Goal: Use online tool/utility: Utilize a website feature to perform a specific function

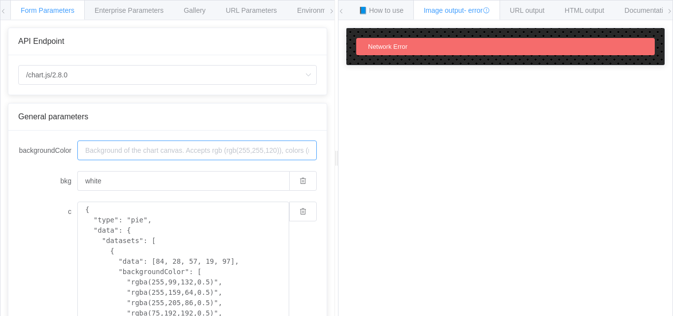
click at [133, 154] on input "backgroundColor" at bounding box center [196, 150] width 239 height 20
click at [191, 6] on div "Gallery" at bounding box center [194, 10] width 42 height 20
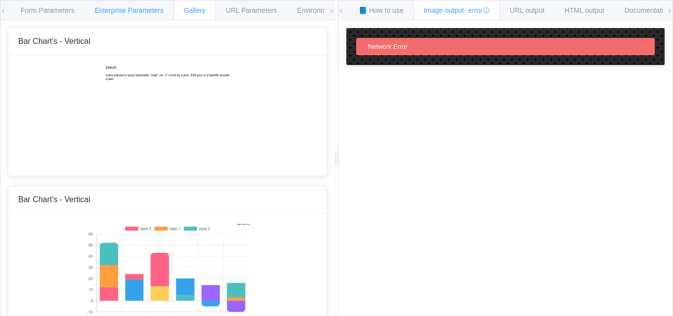
click at [127, 12] on span "Enterprise Parameters" at bounding box center [129, 10] width 69 height 8
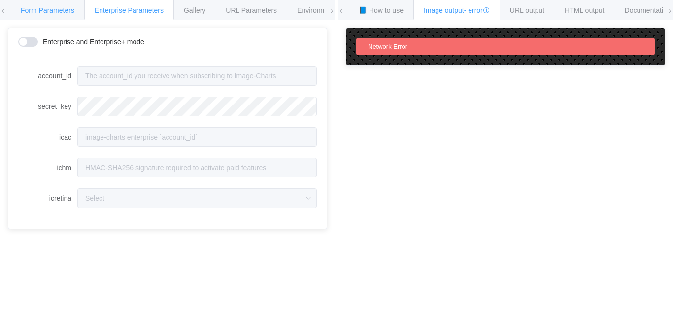
click at [77, 8] on div "Form Parameters" at bounding box center [47, 10] width 74 height 20
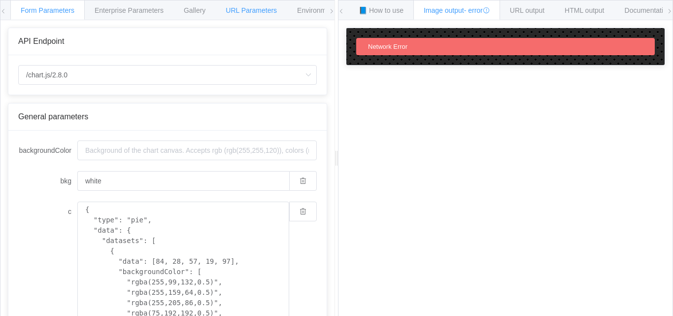
click at [263, 14] on div "URL Parameters" at bounding box center [251, 10] width 72 height 20
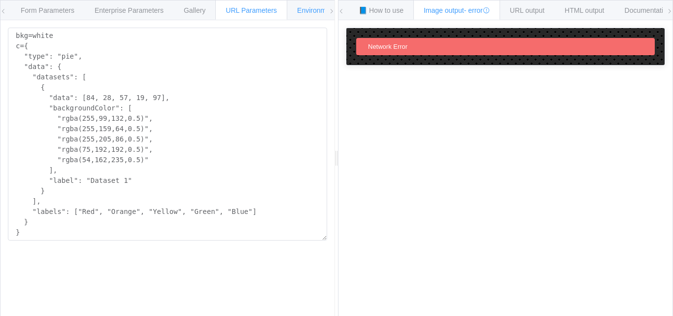
click at [303, 11] on span "Environments" at bounding box center [318, 10] width 42 height 8
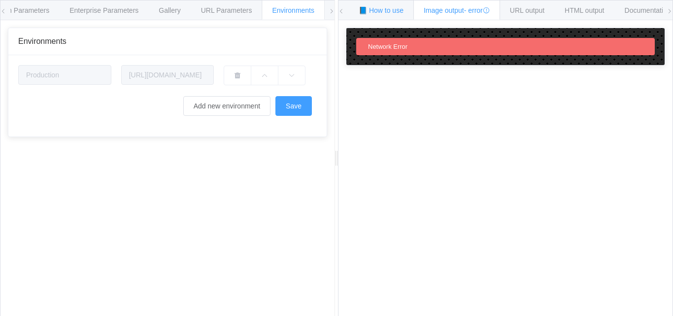
click at [383, 13] on span "📘 How to use" at bounding box center [381, 10] width 45 height 8
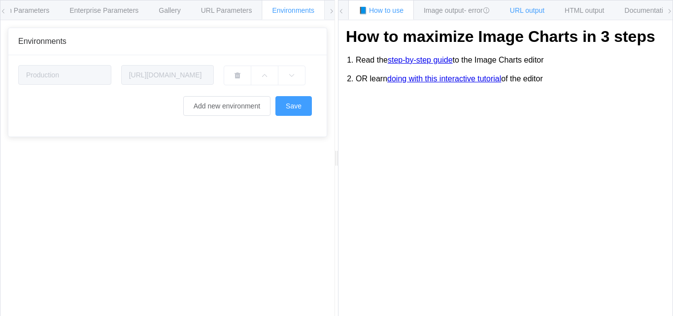
click at [517, 13] on span "URL output" at bounding box center [527, 10] width 34 height 8
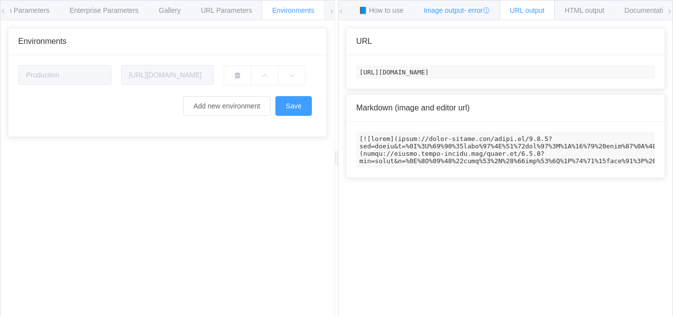
click at [454, 11] on span "Image output - error" at bounding box center [457, 10] width 66 height 8
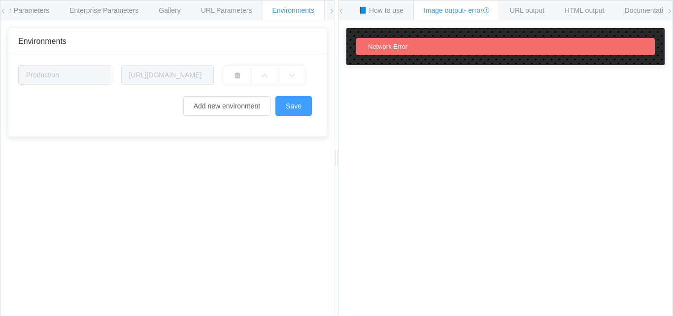
click at [439, 49] on div "Network Error" at bounding box center [505, 46] width 299 height 17
click at [466, 61] on div "Network Error" at bounding box center [505, 46] width 318 height 37
click at [503, 50] on div "Network Error" at bounding box center [505, 46] width 299 height 17
click at [629, 8] on span "Documentation" at bounding box center [648, 10] width 46 height 8
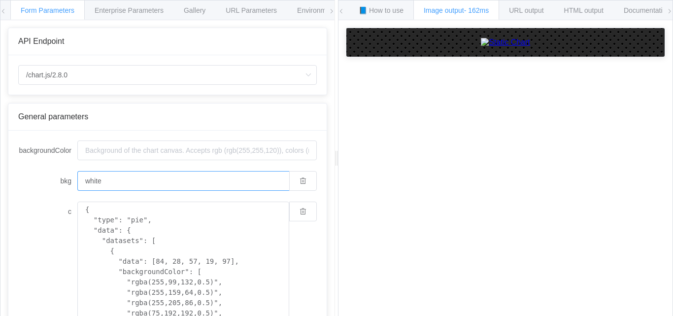
click at [122, 188] on input "white" at bounding box center [183, 181] width 212 height 20
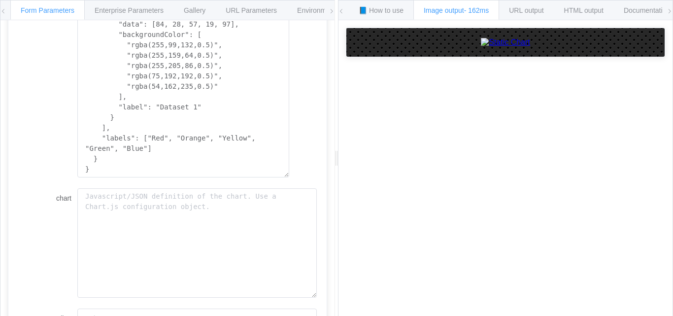
scroll to position [246, 0]
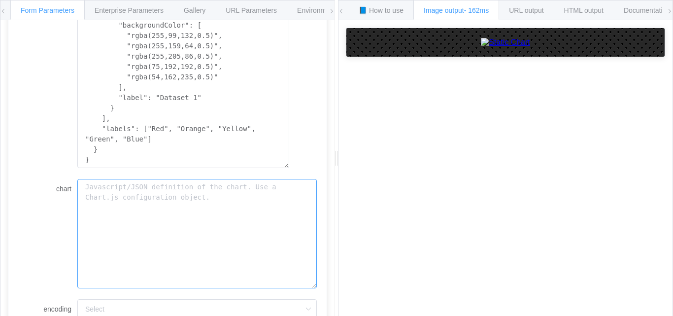
click at [122, 188] on textarea "chart" at bounding box center [196, 233] width 239 height 109
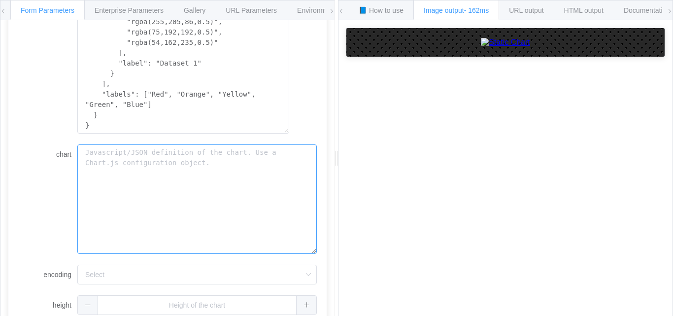
scroll to position [324, 0]
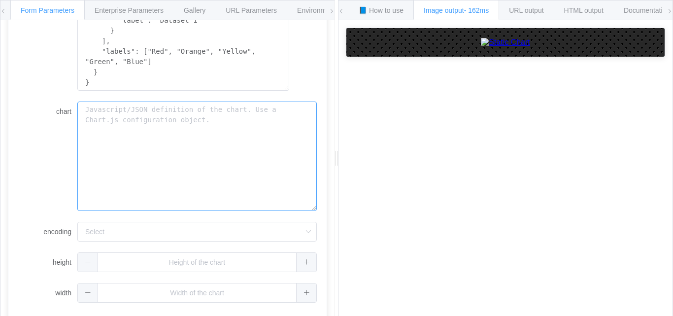
click at [188, 166] on textarea "chart" at bounding box center [196, 155] width 239 height 109
